Goal: Share content

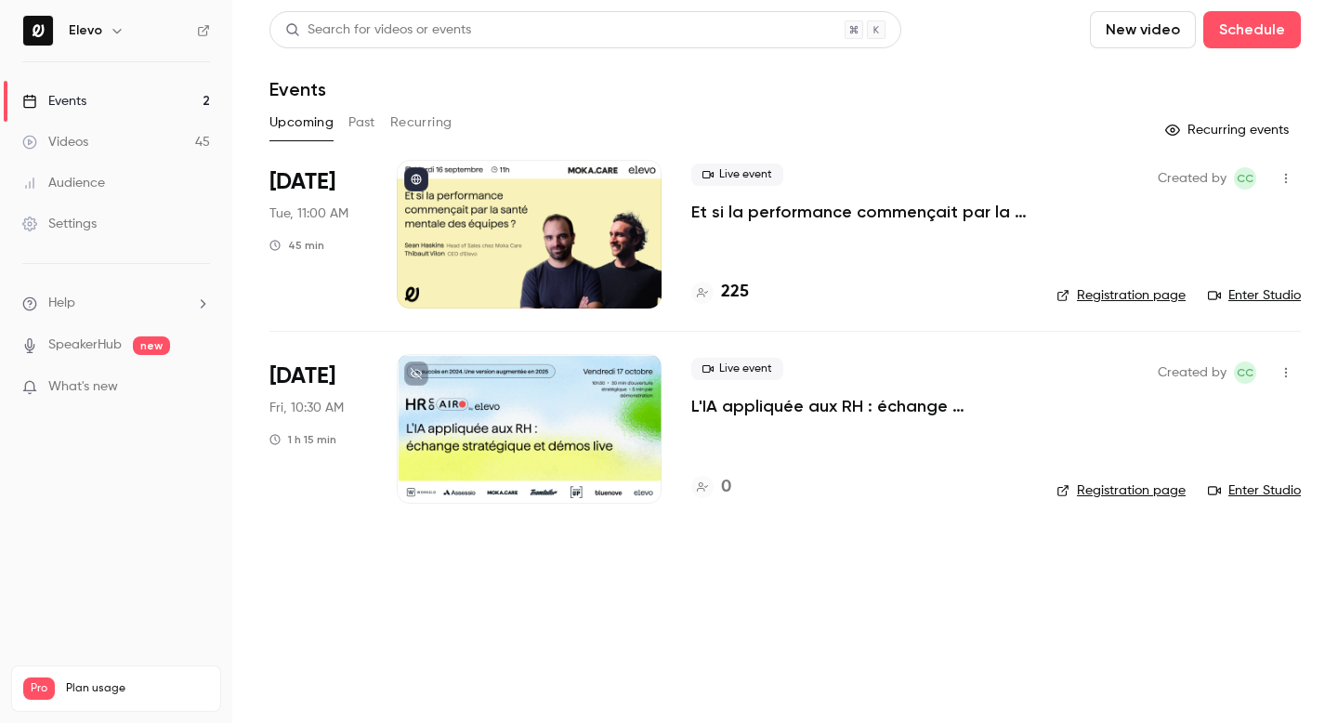
click at [1290, 181] on icon "button" at bounding box center [1286, 178] width 15 height 13
click at [1173, 231] on div "Share" at bounding box center [1214, 225] width 141 height 19
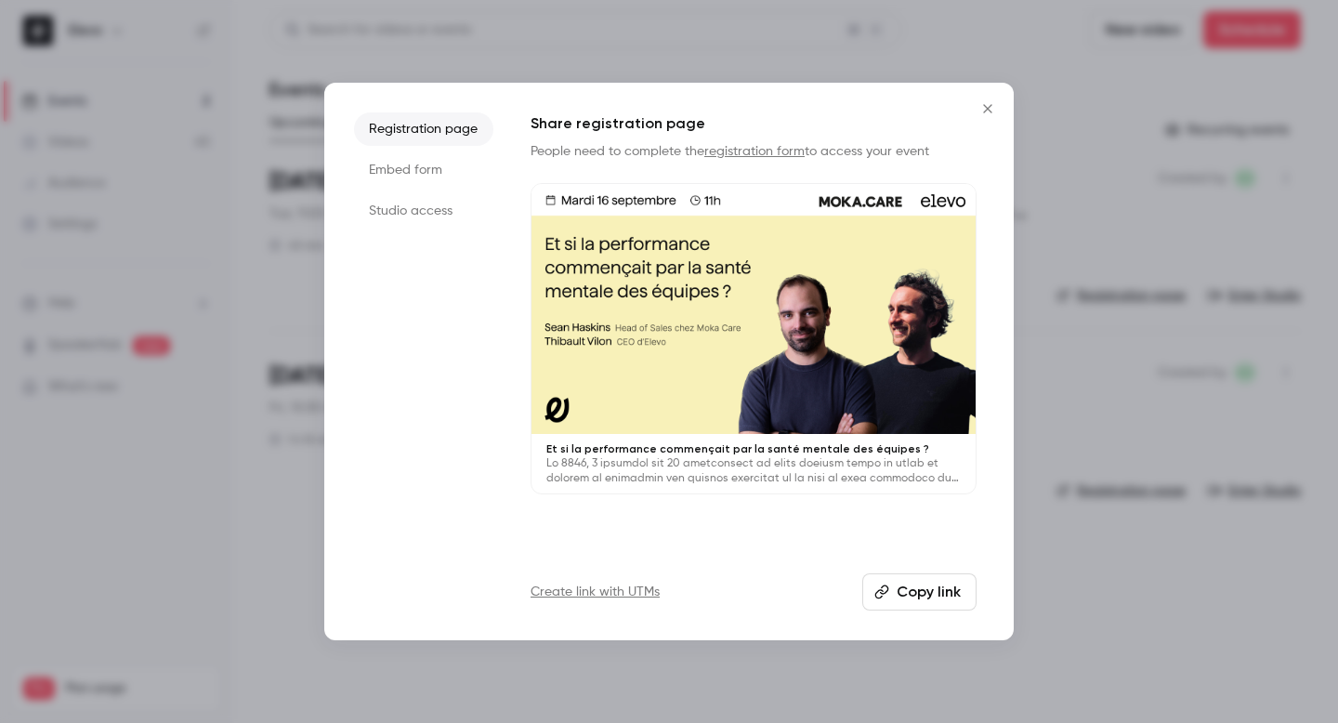
click at [413, 214] on li "Studio access" at bounding box center [423, 210] width 139 height 33
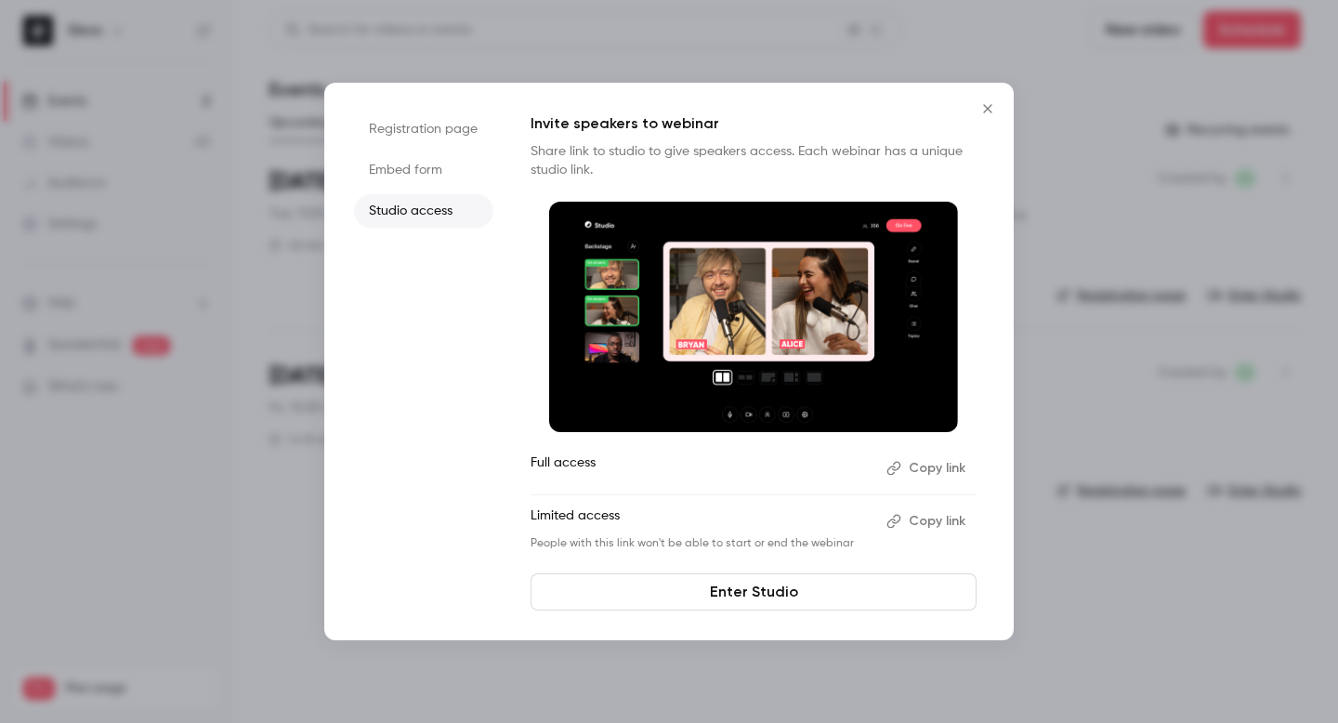
click at [918, 518] on button "Copy link" at bounding box center [928, 521] width 98 height 30
click at [988, 114] on icon "Close" at bounding box center [988, 108] width 22 height 15
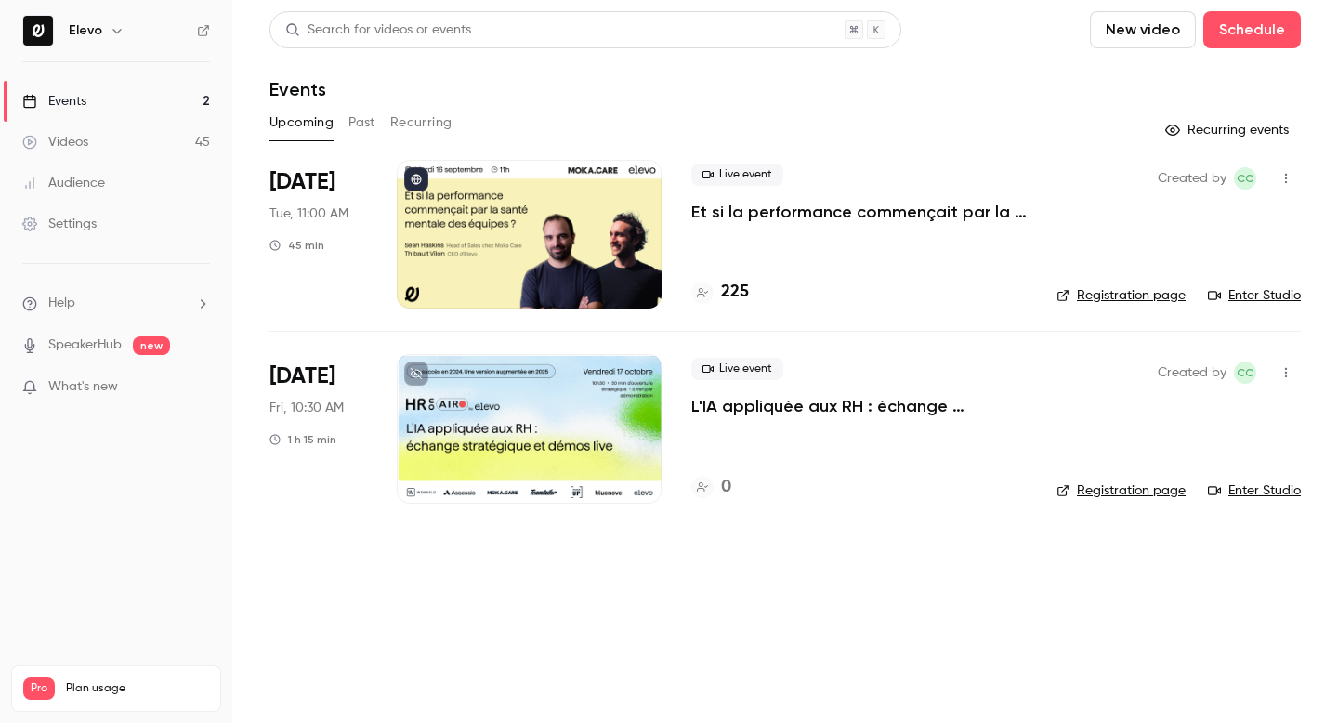
click at [762, 212] on p "Et si la performance commençait par la santé mentale des équipes ?" at bounding box center [858, 212] width 335 height 22
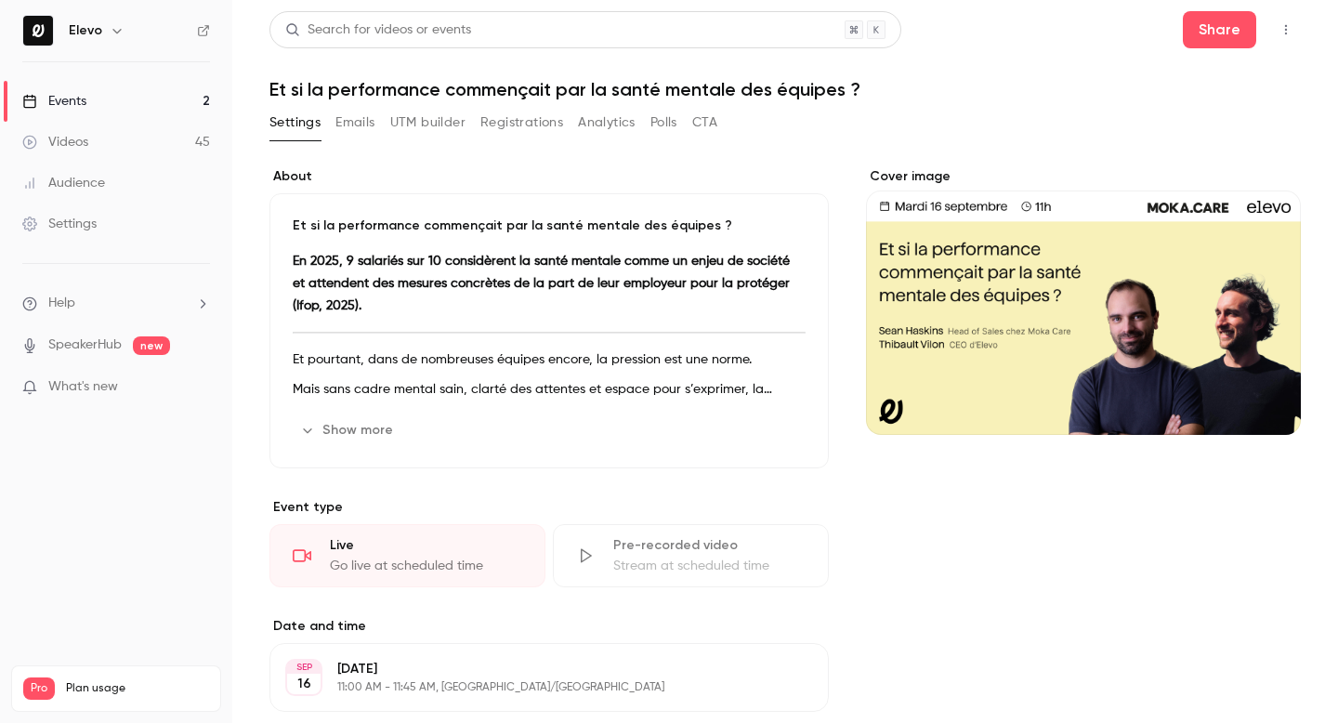
click at [518, 122] on button "Registrations" at bounding box center [521, 123] width 83 height 30
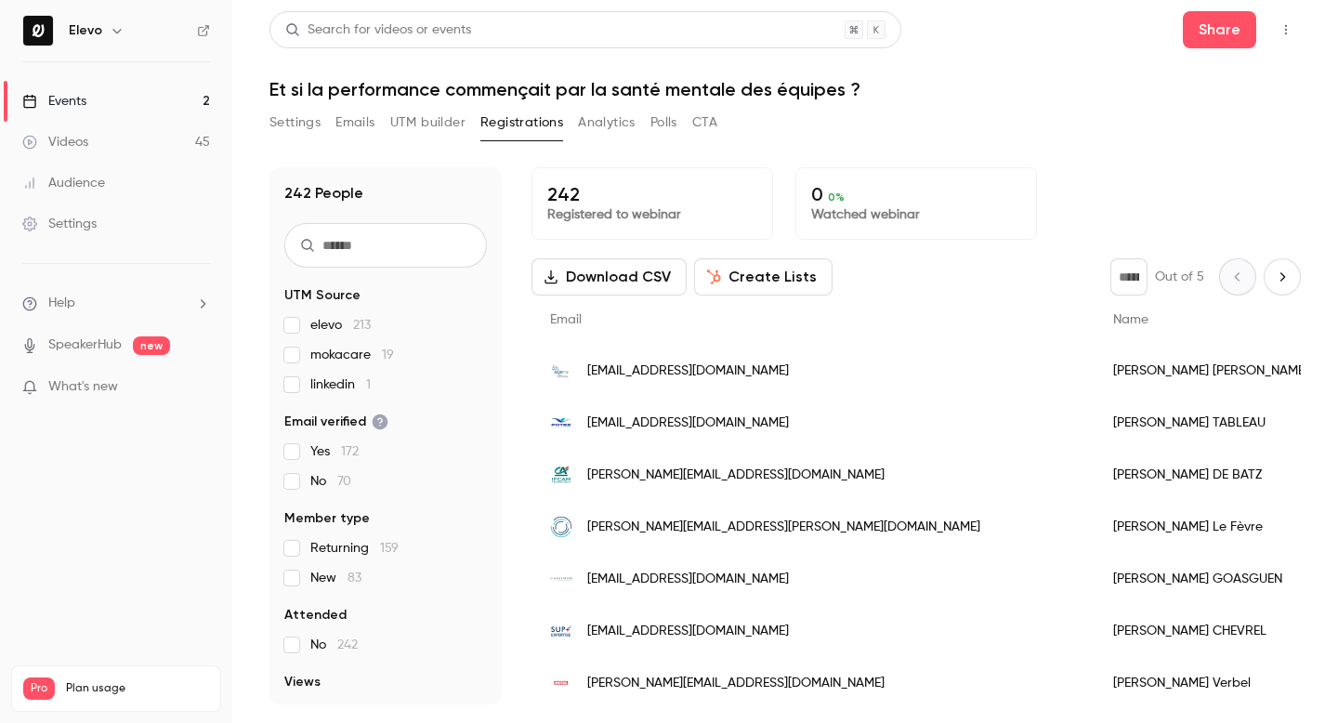
click at [62, 108] on div "Events" at bounding box center [54, 101] width 64 height 19
